Goal: Transaction & Acquisition: Purchase product/service

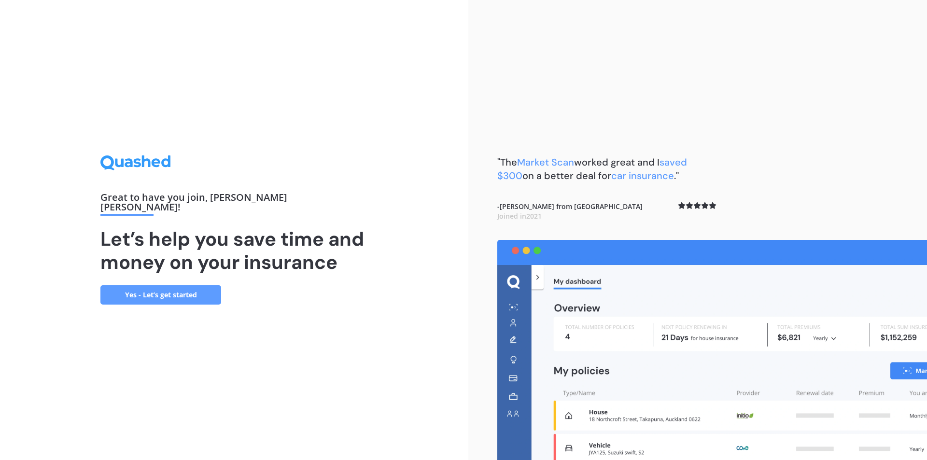
click at [153, 288] on link "Yes - Let’s get started" at bounding box center [160, 294] width 121 height 19
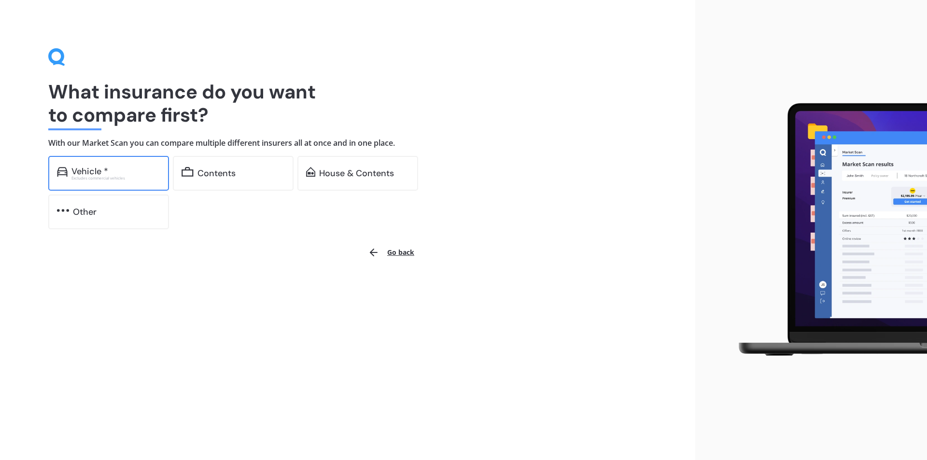
click at [90, 174] on div "Vehicle *" at bounding box center [89, 172] width 37 height 10
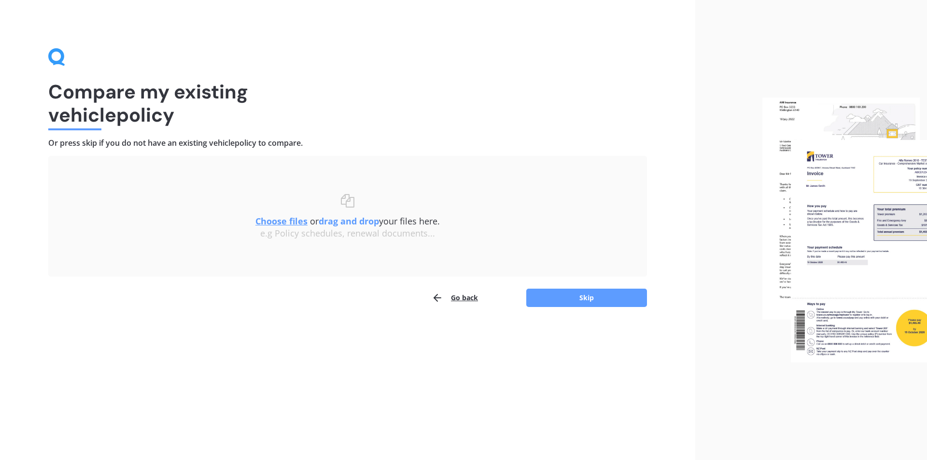
click at [352, 205] on div "Choose files or drag and drop your files here. Choose files or photos e.g Polic…" at bounding box center [348, 216] width 560 height 45
click at [283, 223] on u "Choose files" at bounding box center [281, 221] width 52 height 12
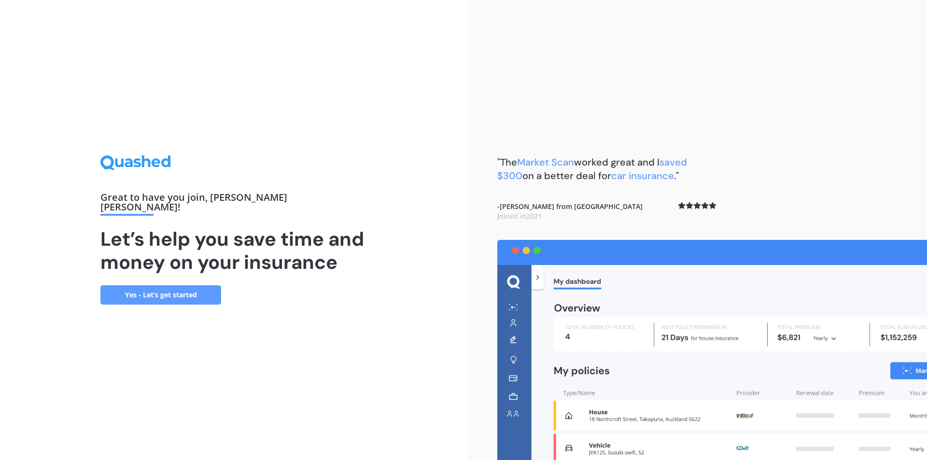
click at [173, 290] on link "Yes - Let’s get started" at bounding box center [160, 294] width 121 height 19
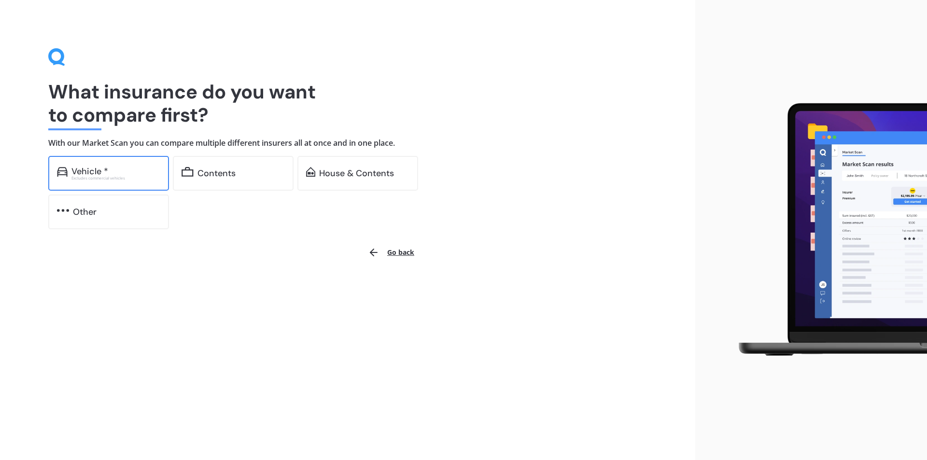
click at [97, 176] on div "Excludes commercial vehicles" at bounding box center [115, 178] width 89 height 4
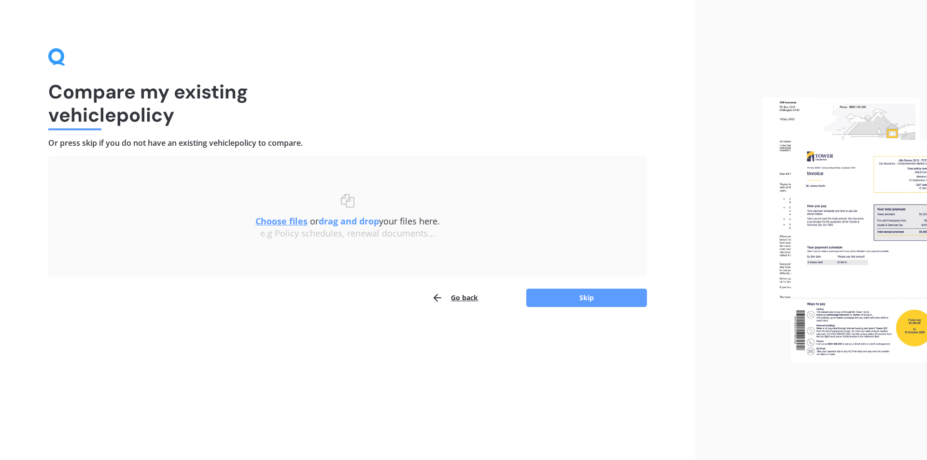
click at [273, 222] on u "Choose files" at bounding box center [281, 221] width 52 height 12
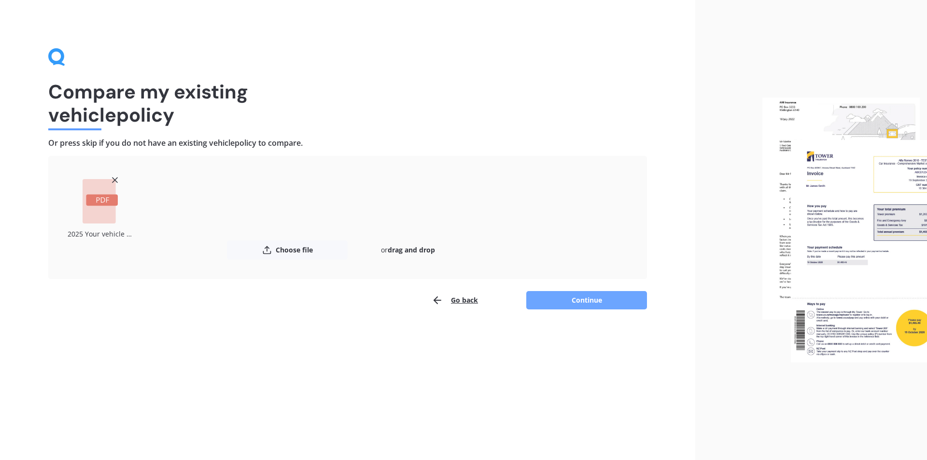
click at [565, 300] on button "Continue" at bounding box center [586, 300] width 121 height 18
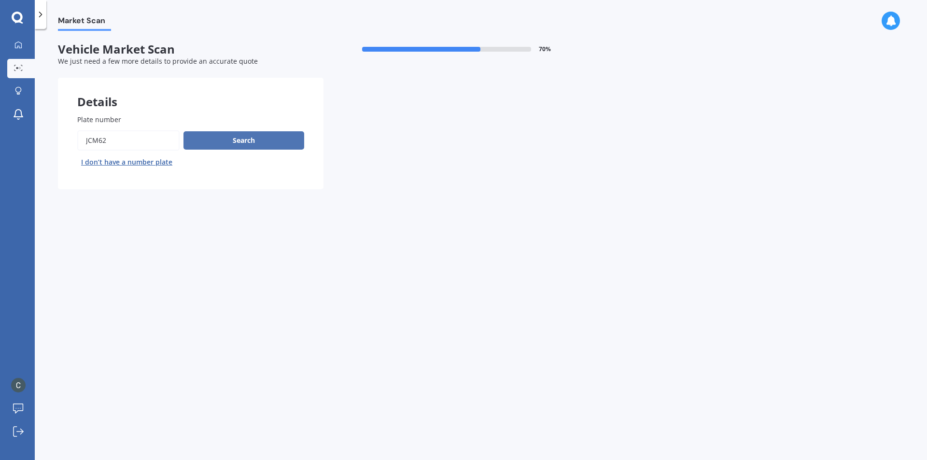
click at [232, 142] on button "Search" at bounding box center [244, 140] width 121 height 18
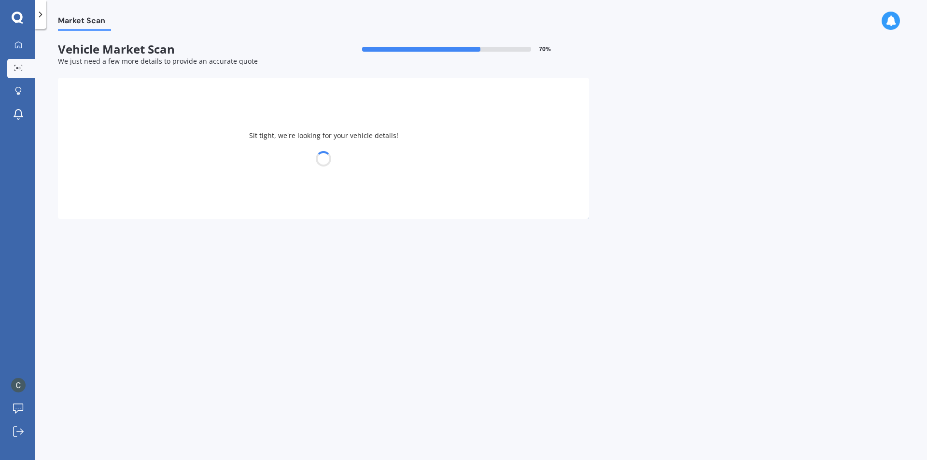
select select "FORD"
select select "TERRITORY"
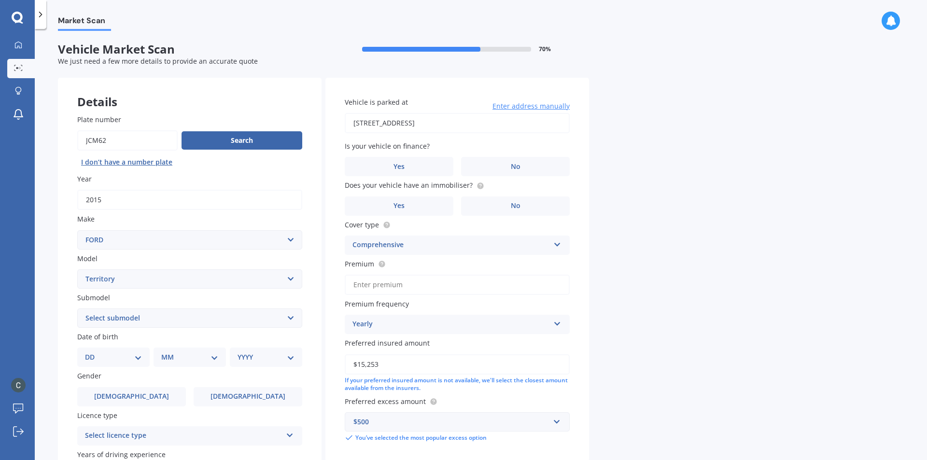
click at [279, 318] on select "Select submodel Ghia 4.0 Litre Turbo Petrol AWD Ghia non-turbo AWD Titanium 2.7…" at bounding box center [189, 318] width 225 height 19
select select "TITANIUM 2.7L V6 TURBO DIESEL"
click at [77, 309] on select "Select submodel Ghia 4.0 Litre Turbo Petrol AWD Ghia non-turbo AWD Titanium 2.7…" at bounding box center [189, 318] width 225 height 19
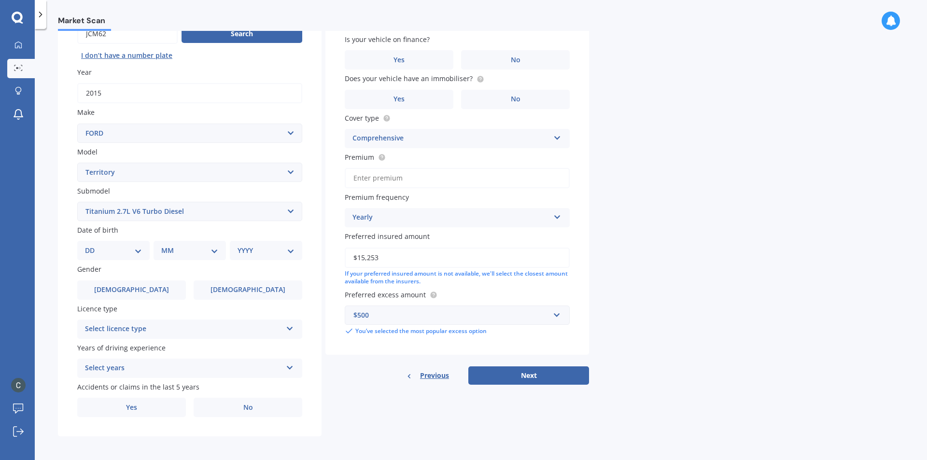
scroll to position [108, 0]
click at [137, 250] on select "DD 01 02 03 04 05 06 07 08 09 10 11 12 13 14 15 16 17 18 19 20 21 22 23 24 25 2…" at bounding box center [113, 249] width 57 height 11
select select "29"
click at [93, 244] on select "DD 01 02 03 04 05 06 07 08 09 10 11 12 13 14 15 16 17 18 19 20 21 22 23 24 25 2…" at bounding box center [113, 249] width 57 height 11
click at [212, 249] on select "MM 01 02 03 04 05 06 07 08 09 10 11 12" at bounding box center [191, 249] width 53 height 11
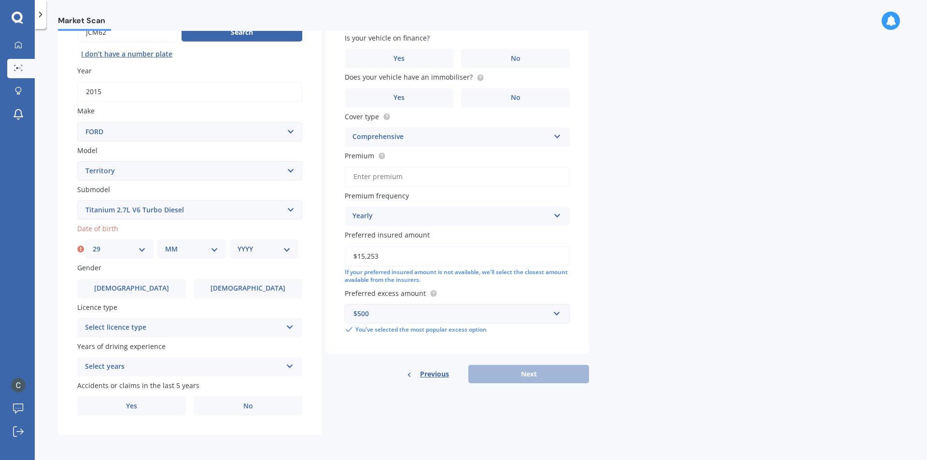
select select "10"
click at [165, 244] on select "MM 01 02 03 04 05 06 07 08 09 10 11 12" at bounding box center [191, 249] width 53 height 11
click at [288, 249] on select "YYYY 2025 2024 2023 2022 2021 2020 2019 2018 2017 2016 2015 2014 2013 2012 2011…" at bounding box center [264, 249] width 53 height 11
select select "1957"
click at [238, 244] on select "YYYY 2025 2024 2023 2022 2021 2020 2019 2018 2017 2016 2015 2014 2013 2012 2011…" at bounding box center [264, 249] width 53 height 11
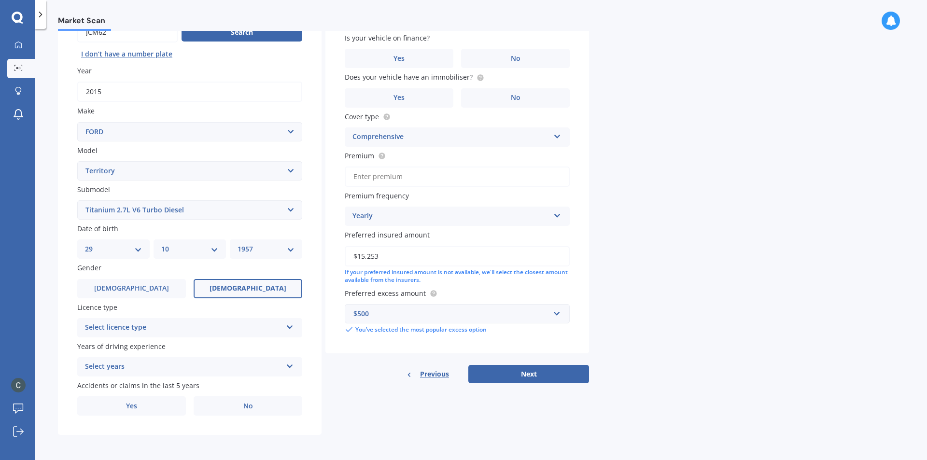
click at [249, 287] on span "[DEMOGRAPHIC_DATA]" at bounding box center [248, 288] width 77 height 8
click at [0, 0] on input "[DEMOGRAPHIC_DATA]" at bounding box center [0, 0] width 0 height 0
click at [289, 328] on icon at bounding box center [290, 325] width 8 height 7
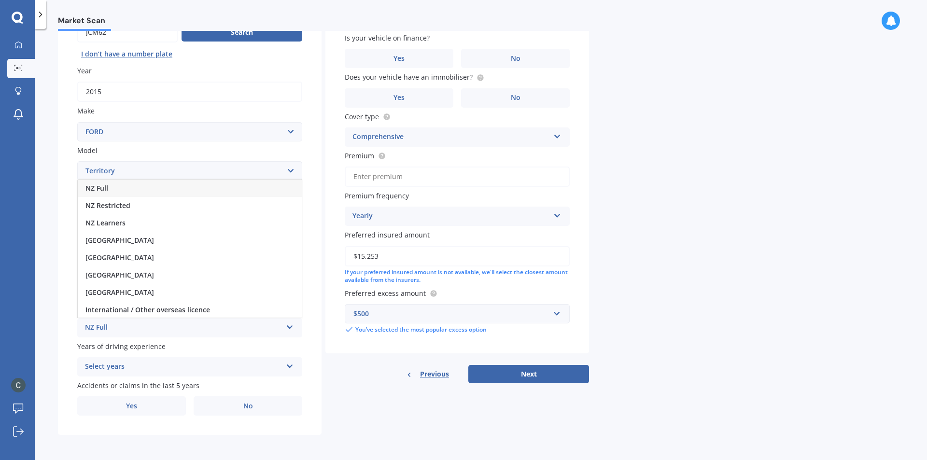
click at [113, 188] on div "NZ Full" at bounding box center [190, 188] width 224 height 17
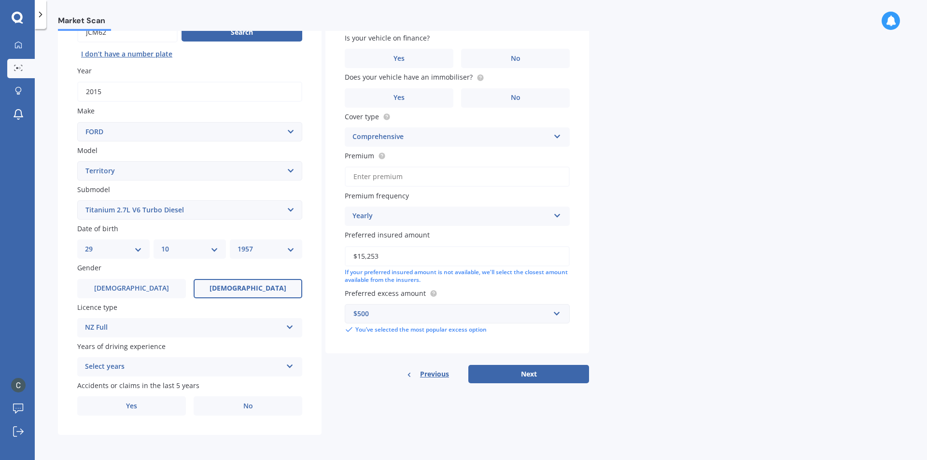
click at [289, 367] on icon at bounding box center [290, 364] width 8 height 7
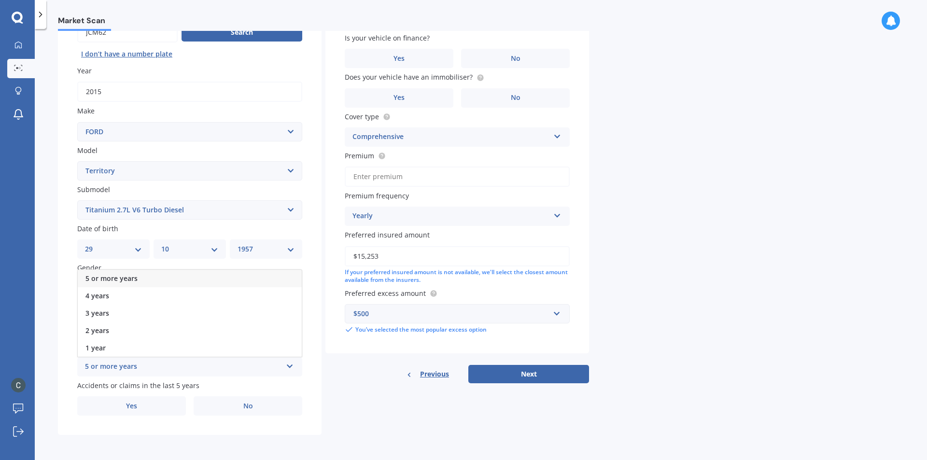
click at [207, 276] on div "5 or more years" at bounding box center [190, 278] width 224 height 17
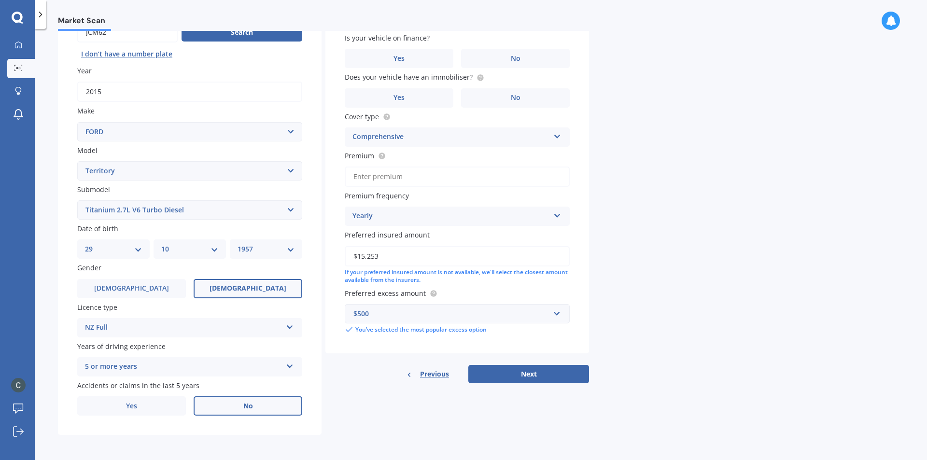
click at [236, 409] on label "No" at bounding box center [248, 406] width 109 height 19
click at [0, 0] on input "No" at bounding box center [0, 0] width 0 height 0
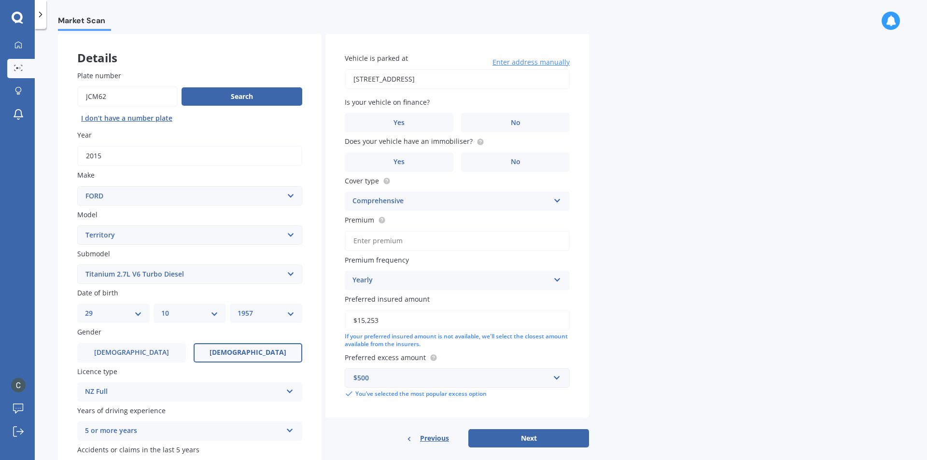
scroll to position [48, 0]
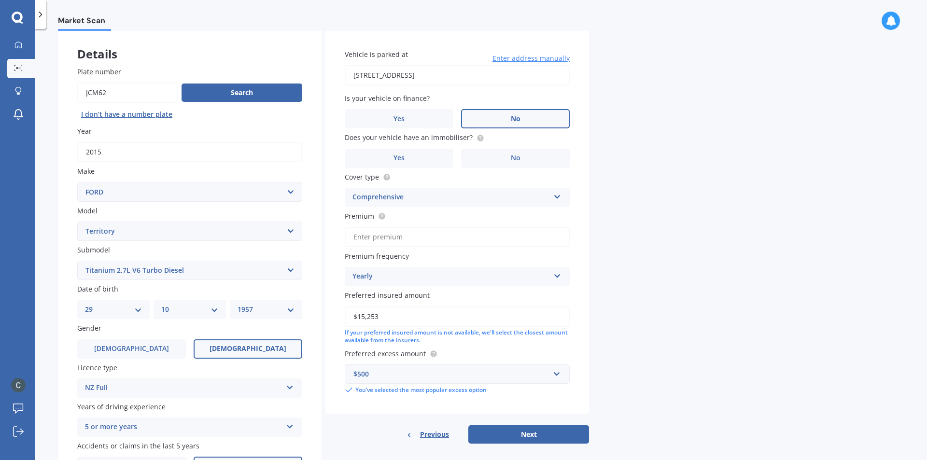
click at [500, 115] on label "No" at bounding box center [515, 118] width 109 height 19
click at [0, 0] on input "No" at bounding box center [0, 0] width 0 height 0
click at [511, 158] on span "No" at bounding box center [516, 158] width 10 height 8
click at [0, 0] on input "No" at bounding box center [0, 0] width 0 height 0
click at [557, 196] on icon at bounding box center [557, 195] width 8 height 7
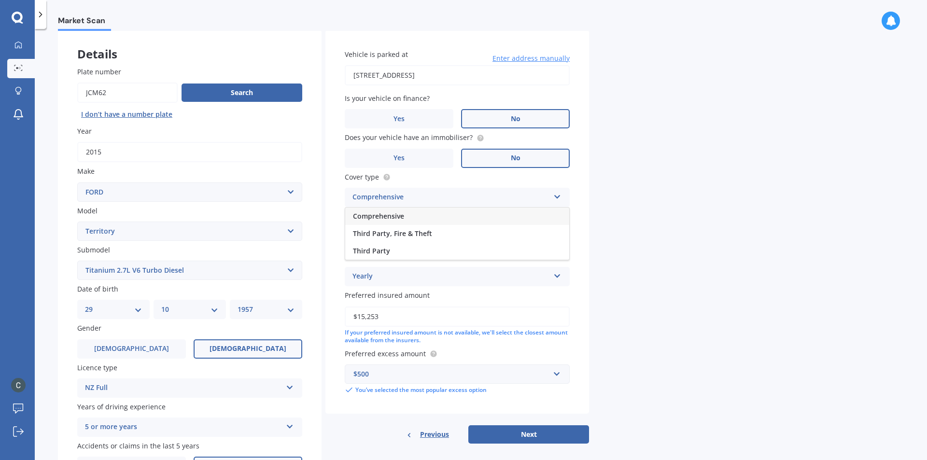
click at [486, 220] on div "Comprehensive" at bounding box center [457, 216] width 224 height 17
click at [366, 236] on input "Premium" at bounding box center [457, 237] width 225 height 20
type input "$731.00"
click at [500, 275] on div "Yearly" at bounding box center [451, 277] width 197 height 12
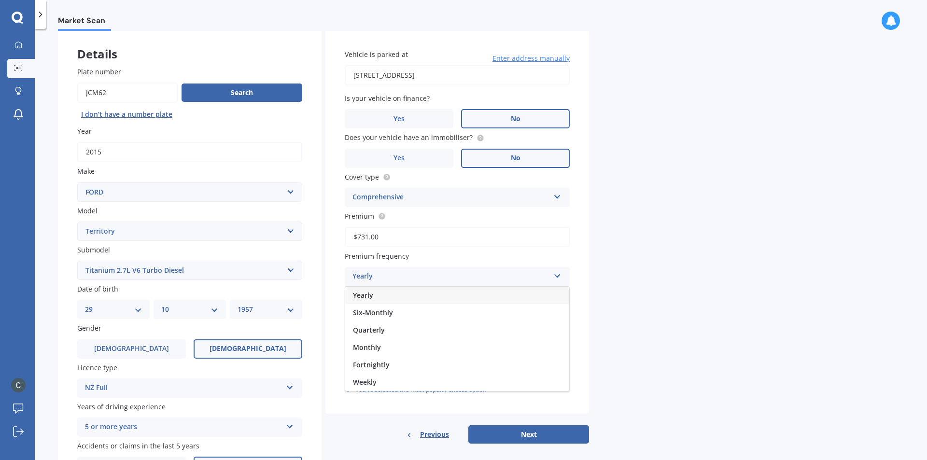
click at [401, 276] on div "Yearly" at bounding box center [451, 277] width 197 height 12
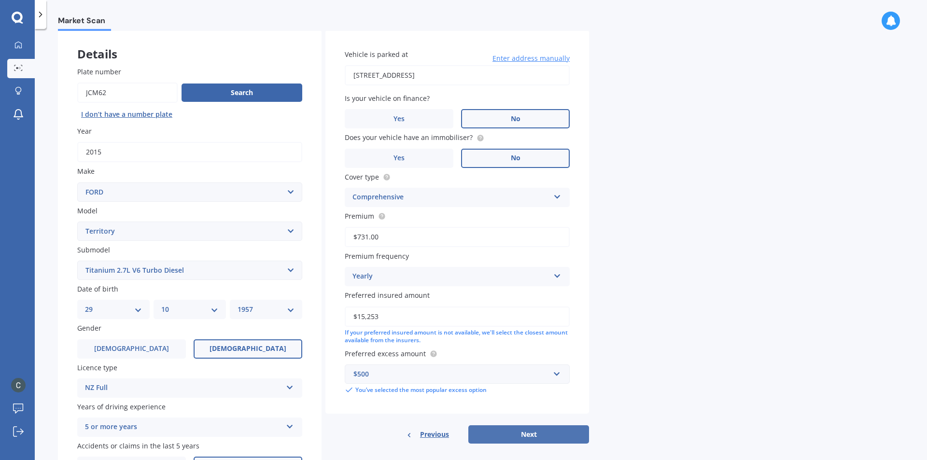
click at [522, 435] on button "Next" at bounding box center [528, 434] width 121 height 18
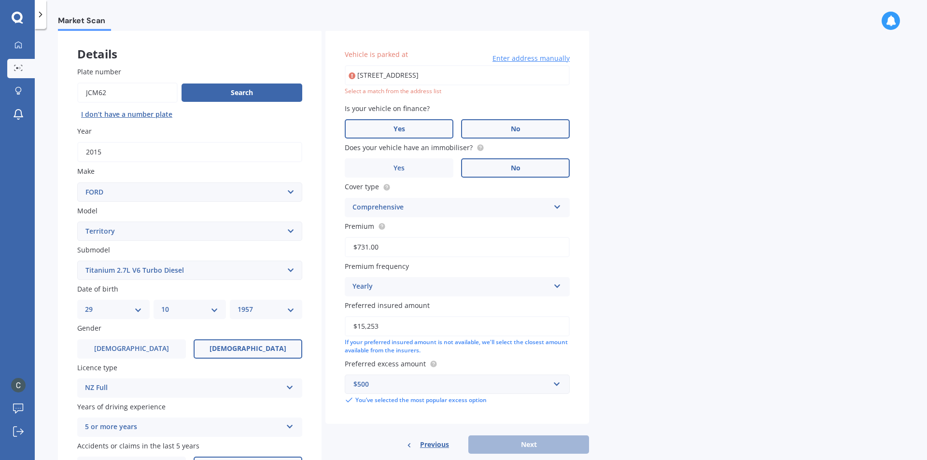
type input "[STREET_ADDRESS]"
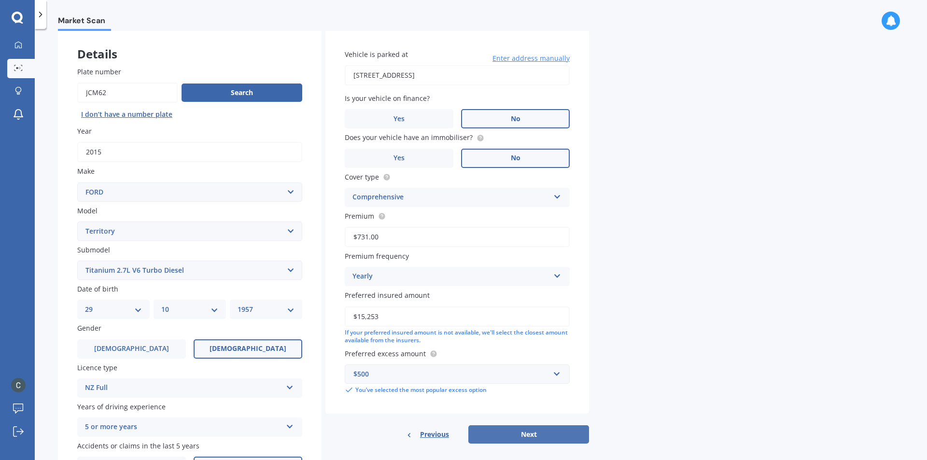
click at [523, 434] on button "Next" at bounding box center [528, 434] width 121 height 18
select select "29"
select select "10"
select select "1957"
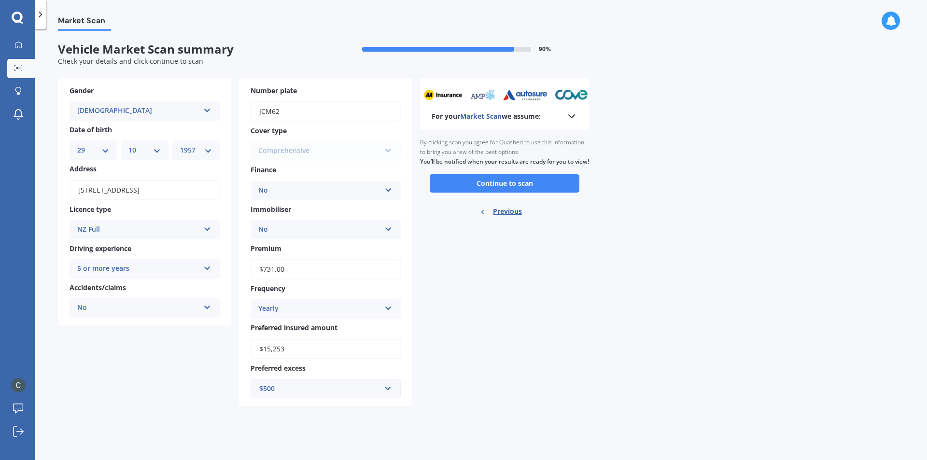
scroll to position [0, 0]
click at [499, 191] on button "Continue to scan" at bounding box center [505, 183] width 150 height 18
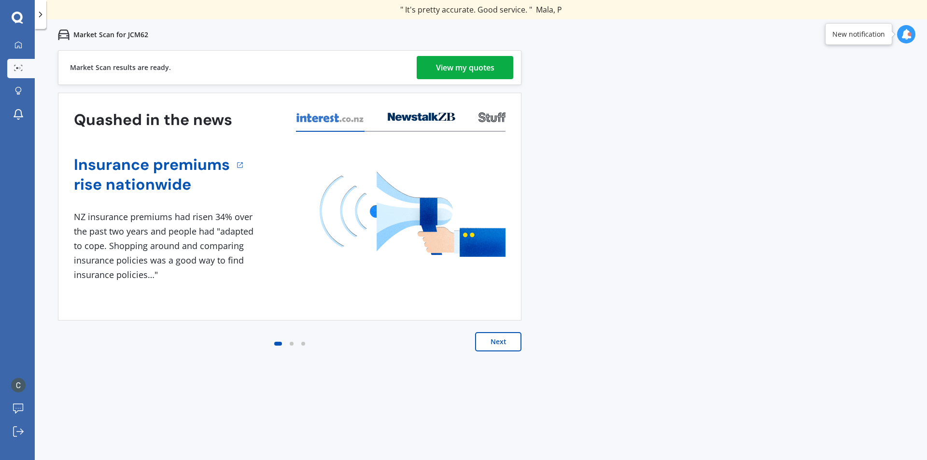
click at [470, 66] on div "View my quotes" at bounding box center [465, 67] width 58 height 23
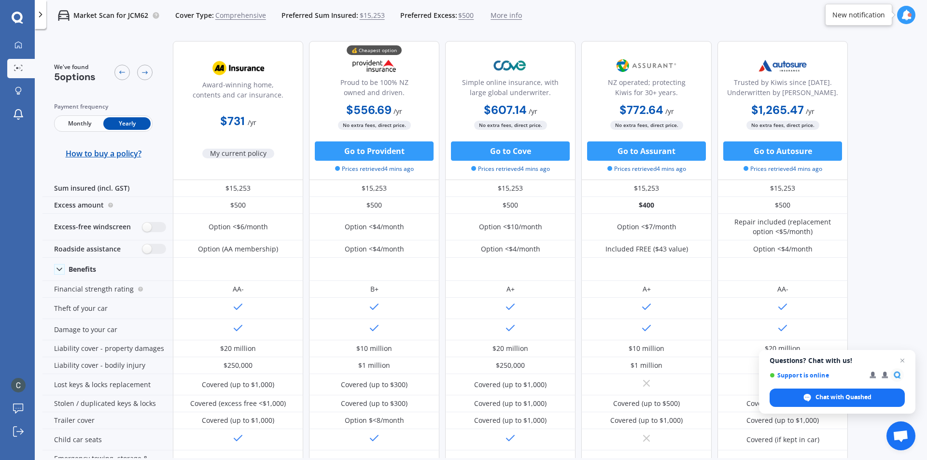
drag, startPoint x: 883, startPoint y: 361, endPoint x: 897, endPoint y: 322, distance: 40.9
click at [897, 322] on body "We are experiencing high volume of Market Scans . Just a heads up we will have …" at bounding box center [463, 230] width 927 height 460
click at [901, 361] on span "Close chat" at bounding box center [903, 361] width 12 height 12
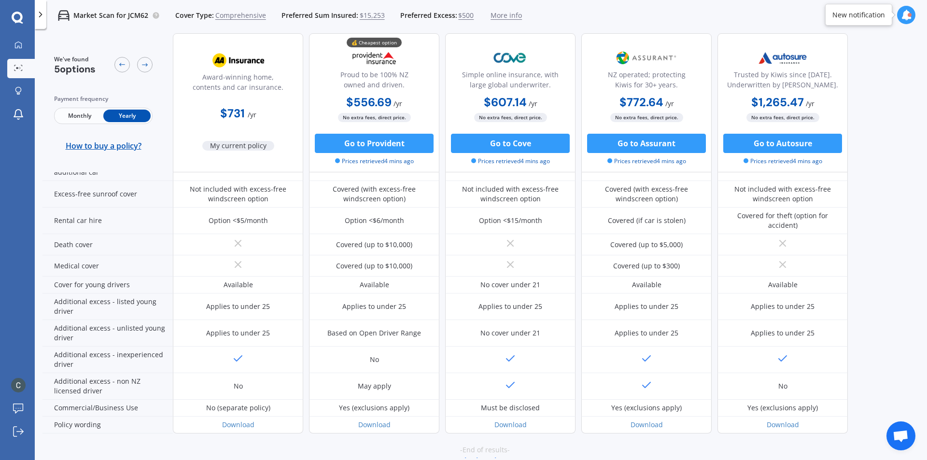
scroll to position [411, 0]
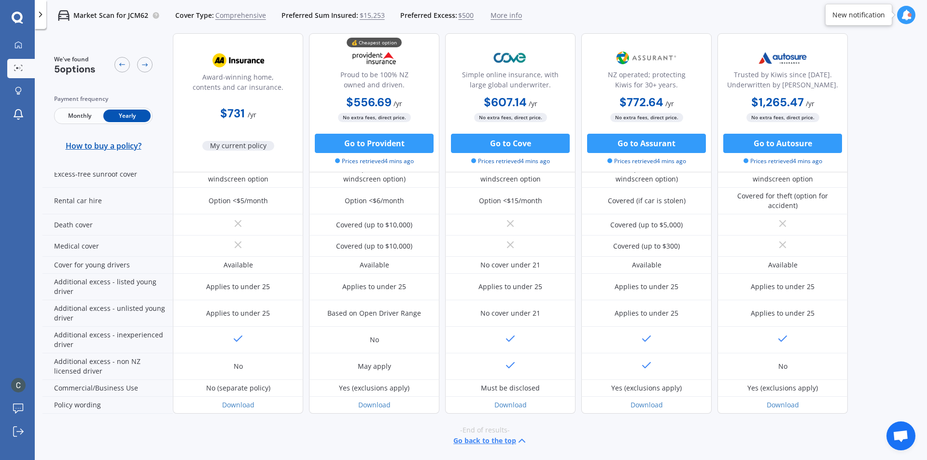
click at [486, 443] on button "Go back to the top" at bounding box center [490, 441] width 74 height 12
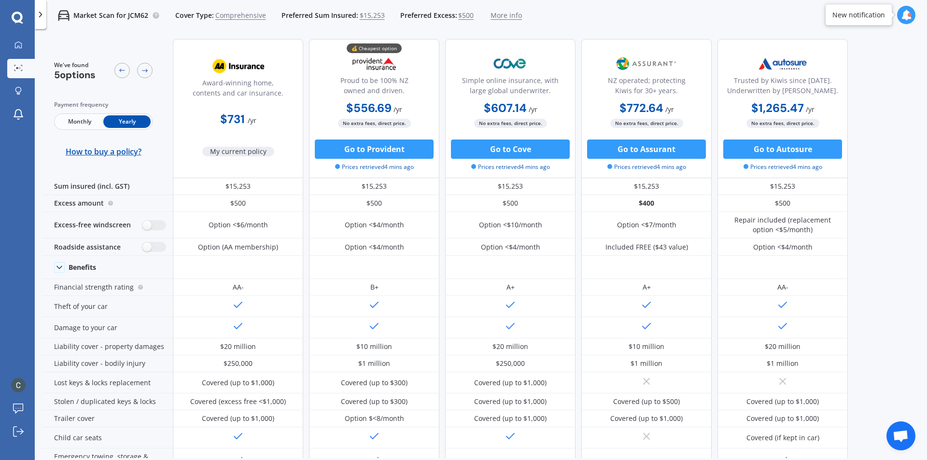
scroll to position [0, 0]
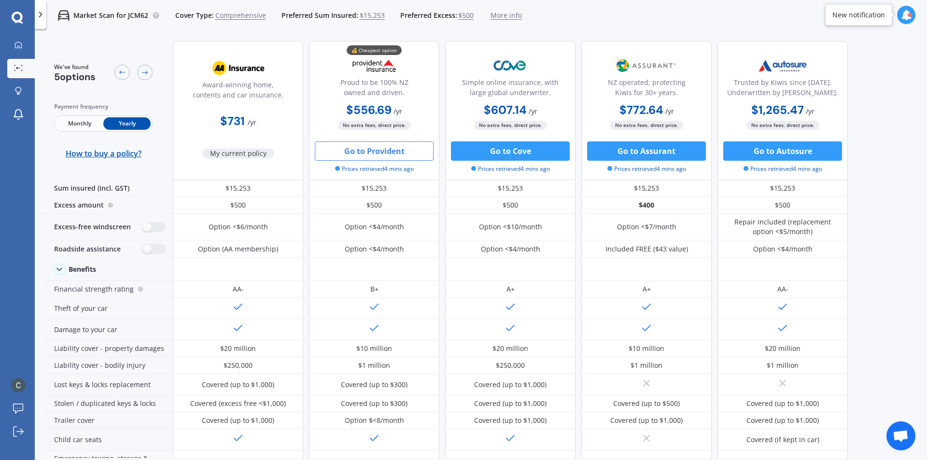
click at [380, 154] on button "Go to Provident" at bounding box center [374, 151] width 119 height 19
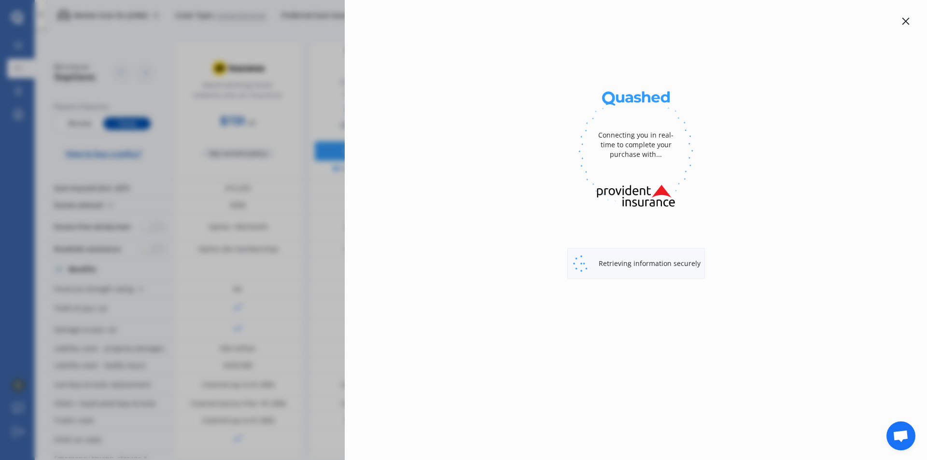
select select "full"
select select "[STREET_ADDRESS]"
select select "FORD"
select select "TERRITORY"
select select "NO"
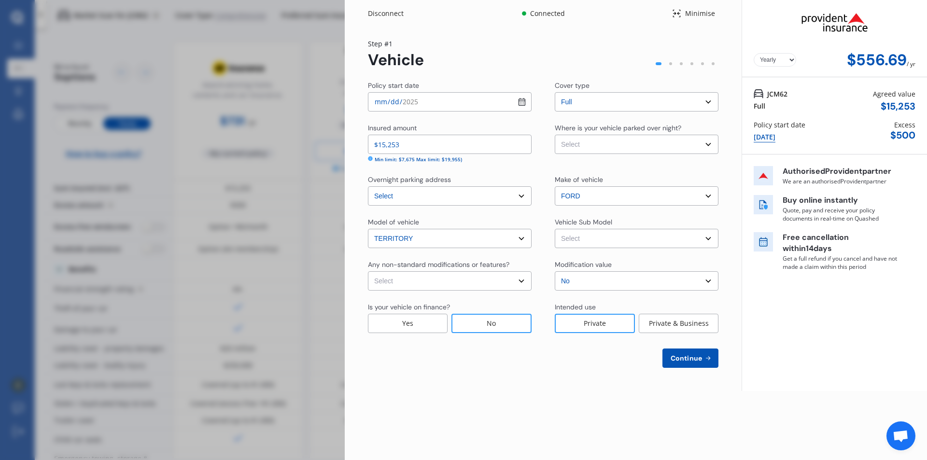
click at [379, 13] on div "Disconnect" at bounding box center [391, 14] width 46 height 10
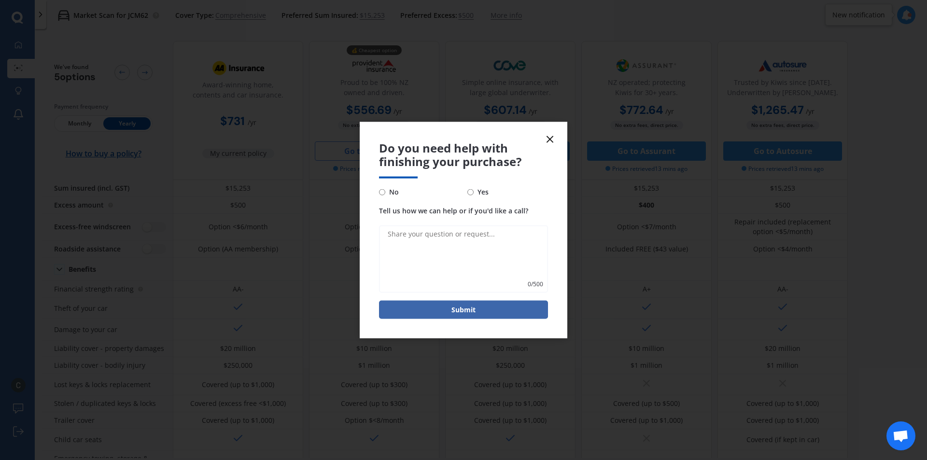
click at [383, 191] on input "No" at bounding box center [382, 192] width 6 height 6
radio input "true"
click at [548, 140] on icon at bounding box center [550, 139] width 12 height 12
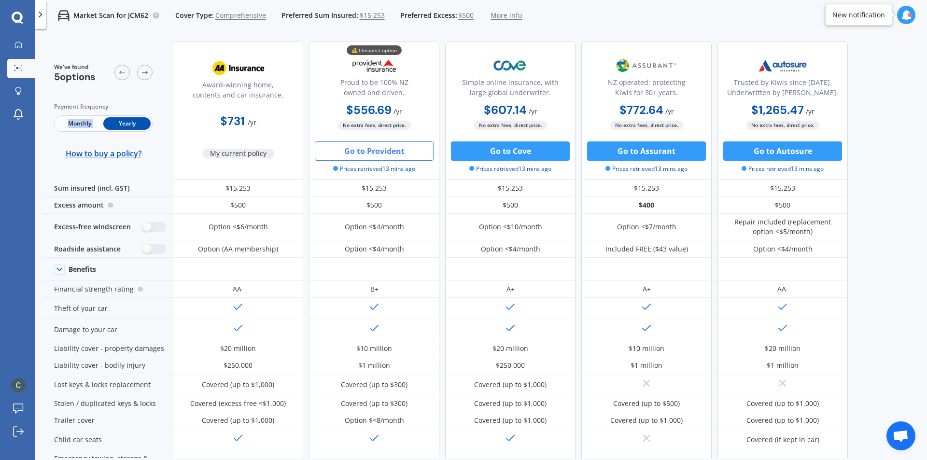
drag, startPoint x: 120, startPoint y: 122, endPoint x: 55, endPoint y: 122, distance: 65.2
click at [55, 122] on div "Monthly Yearly" at bounding box center [103, 123] width 99 height 16
drag, startPoint x: 120, startPoint y: 125, endPoint x: 88, endPoint y: 121, distance: 32.1
click at [88, 121] on div "Monthly Yearly" at bounding box center [103, 123] width 99 height 16
